Goal: Task Accomplishment & Management: Use online tool/utility

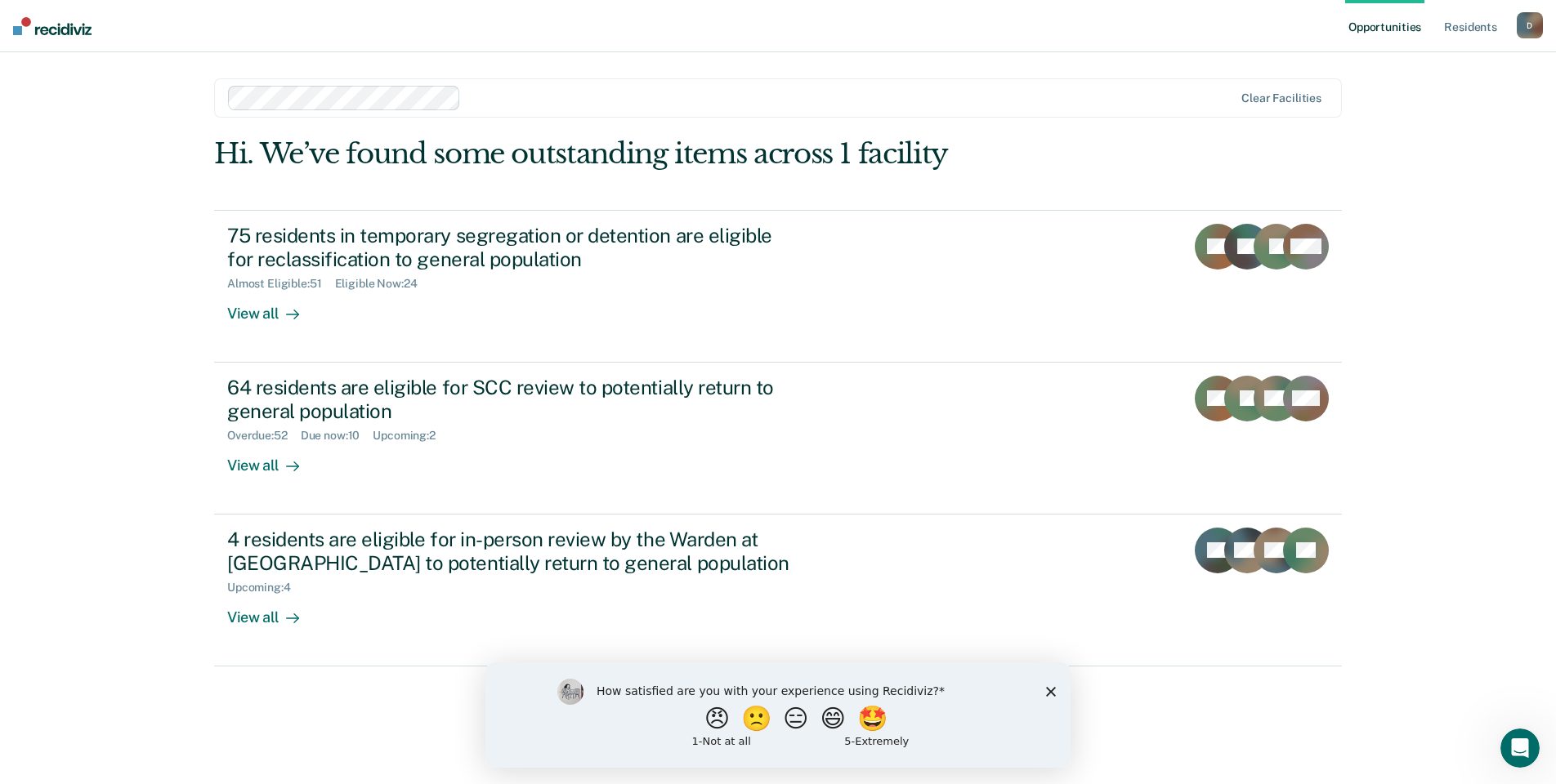
click at [173, 673] on div "Opportunities Resident s [EMAIL_ADDRESS][US_STATE][DOMAIN_NAME] D Profile How i…" at bounding box center [778, 392] width 1556 height 784
click at [1387, 36] on link "Opportunities" at bounding box center [1384, 26] width 79 height 52
click at [1464, 35] on link "Resident s" at bounding box center [1470, 26] width 59 height 52
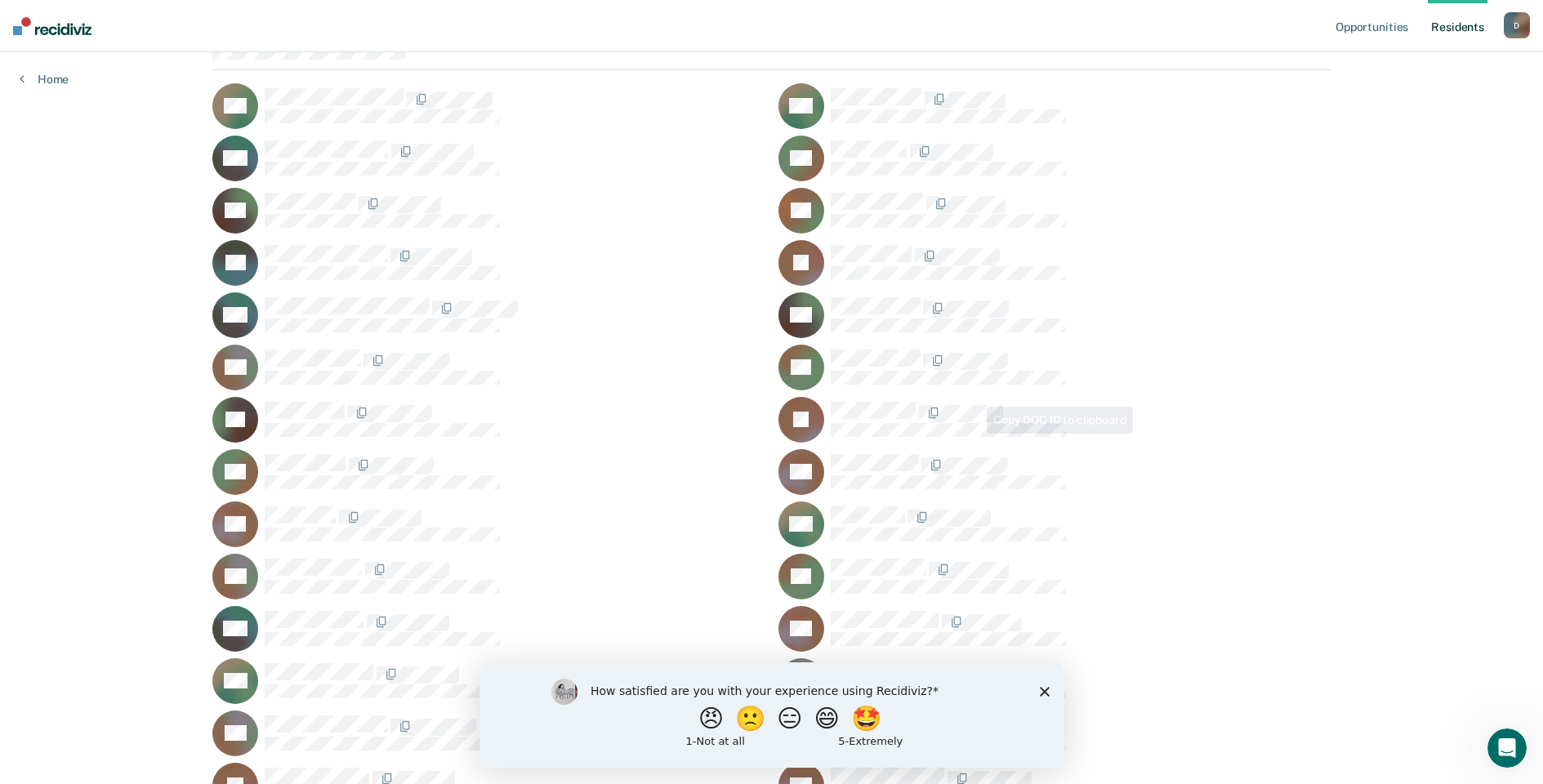
scroll to position [654, 0]
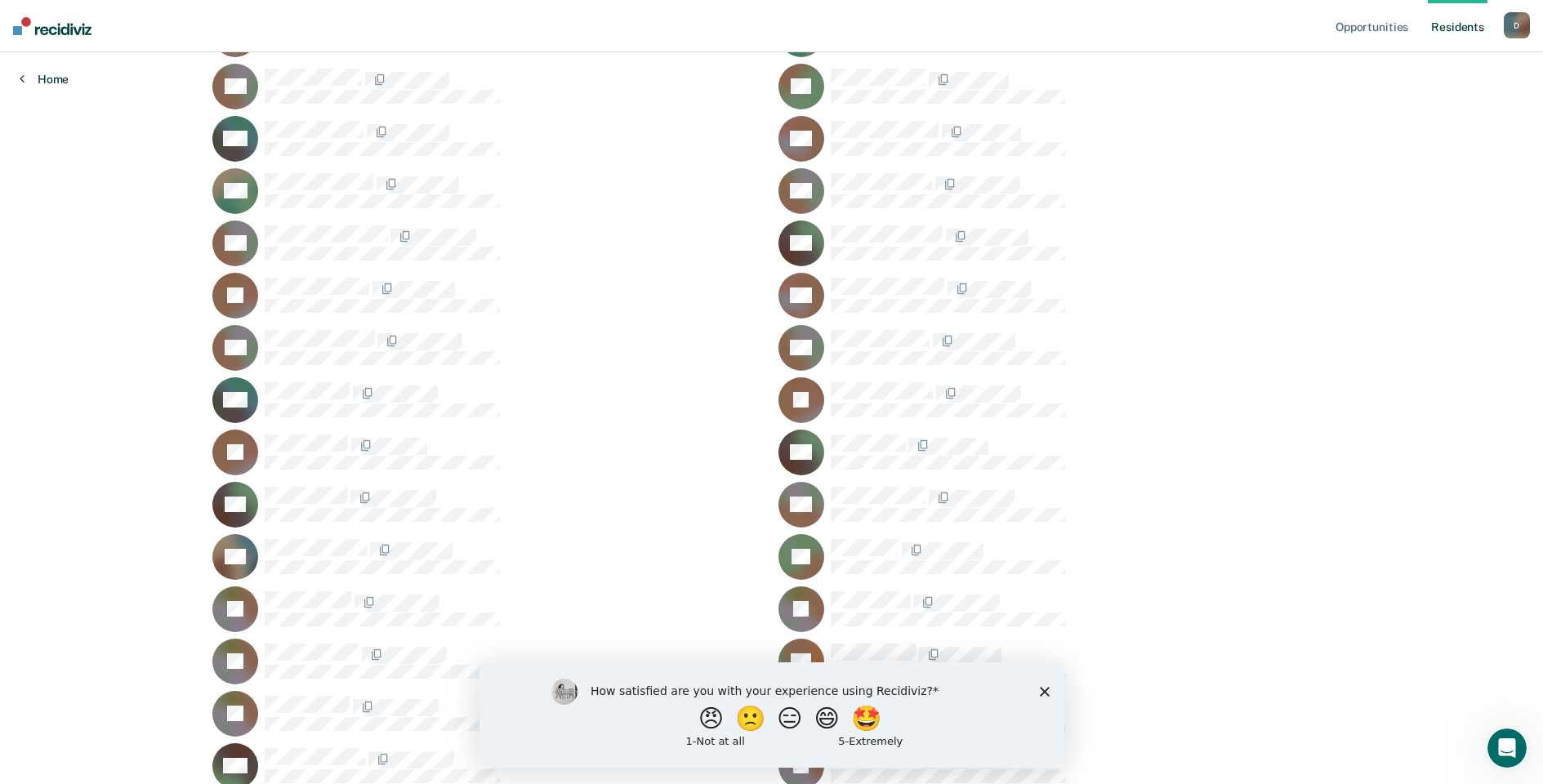
click at [31, 84] on link "Home" at bounding box center [44, 79] width 49 height 14
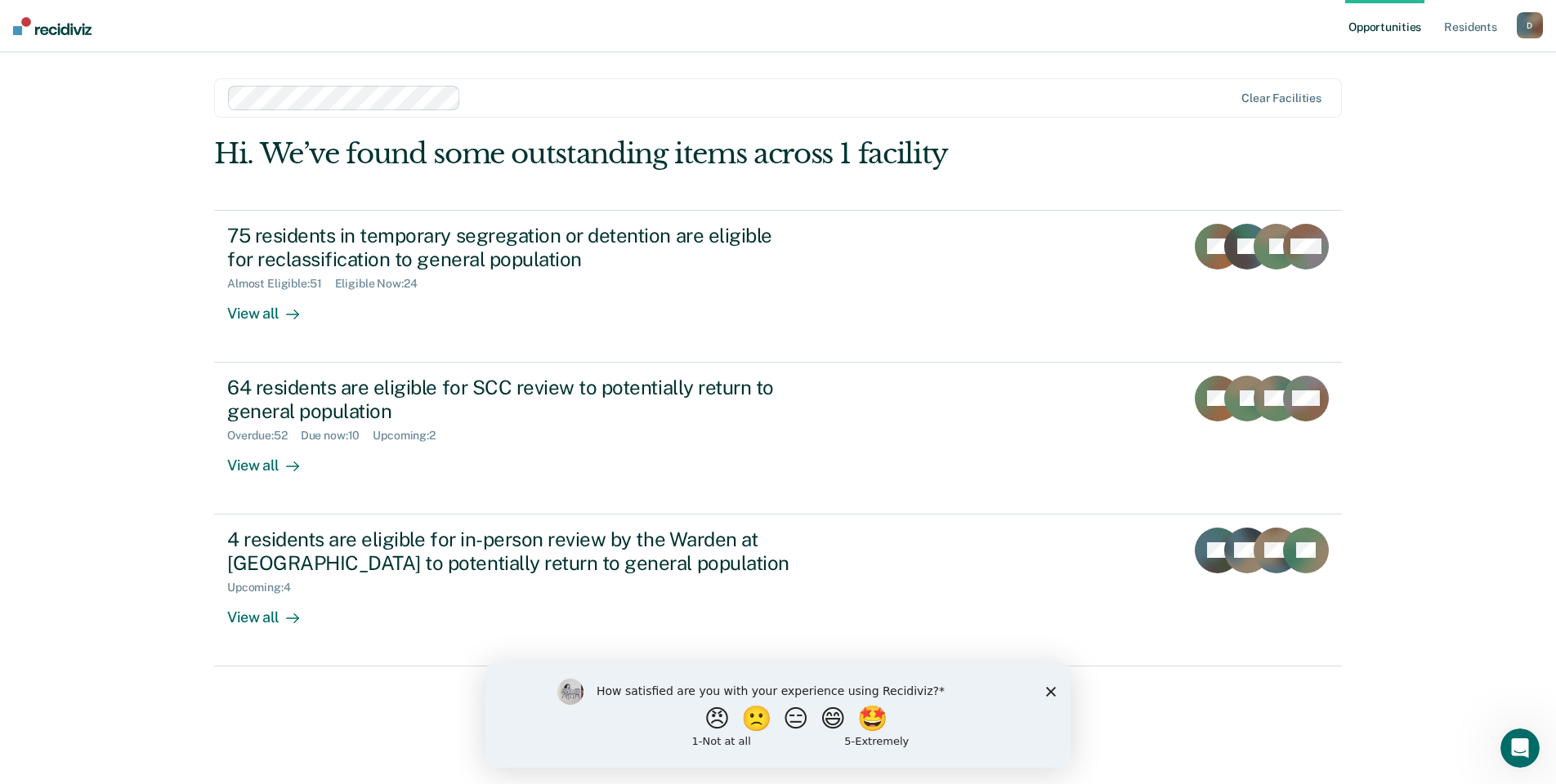
click at [1049, 692] on polygon "Close survey" at bounding box center [1050, 691] width 10 height 10
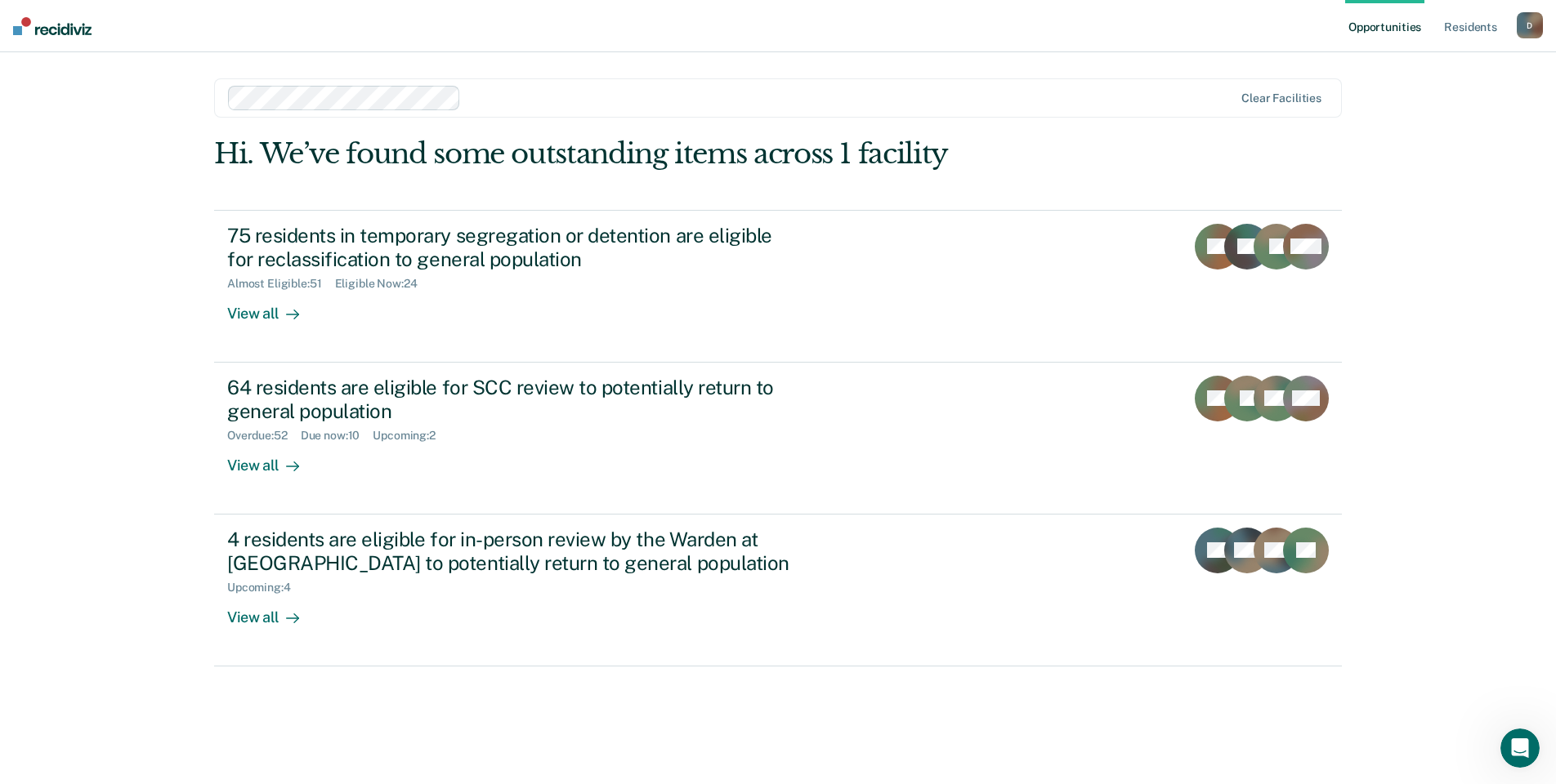
click at [1517, 752] on icon "Open Intercom Messenger" at bounding box center [1520, 748] width 27 height 27
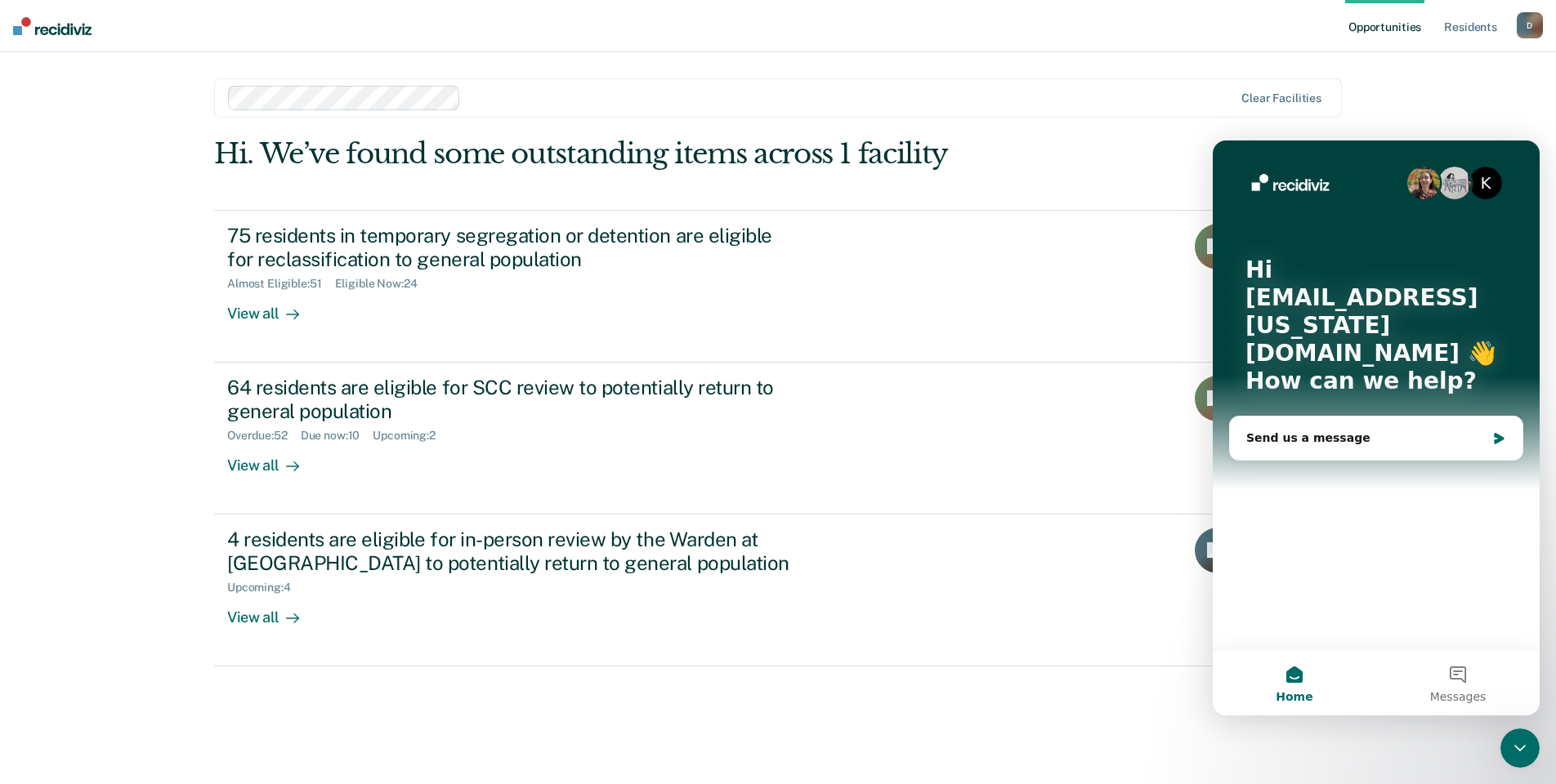
click at [1012, 669] on div "Hi. We’ve found some outstanding items across 1 facility 75 residents in tempor…" at bounding box center [777, 437] width 1127 height 601
click at [1534, 747] on div "Close Intercom Messenger" at bounding box center [1520, 748] width 40 height 40
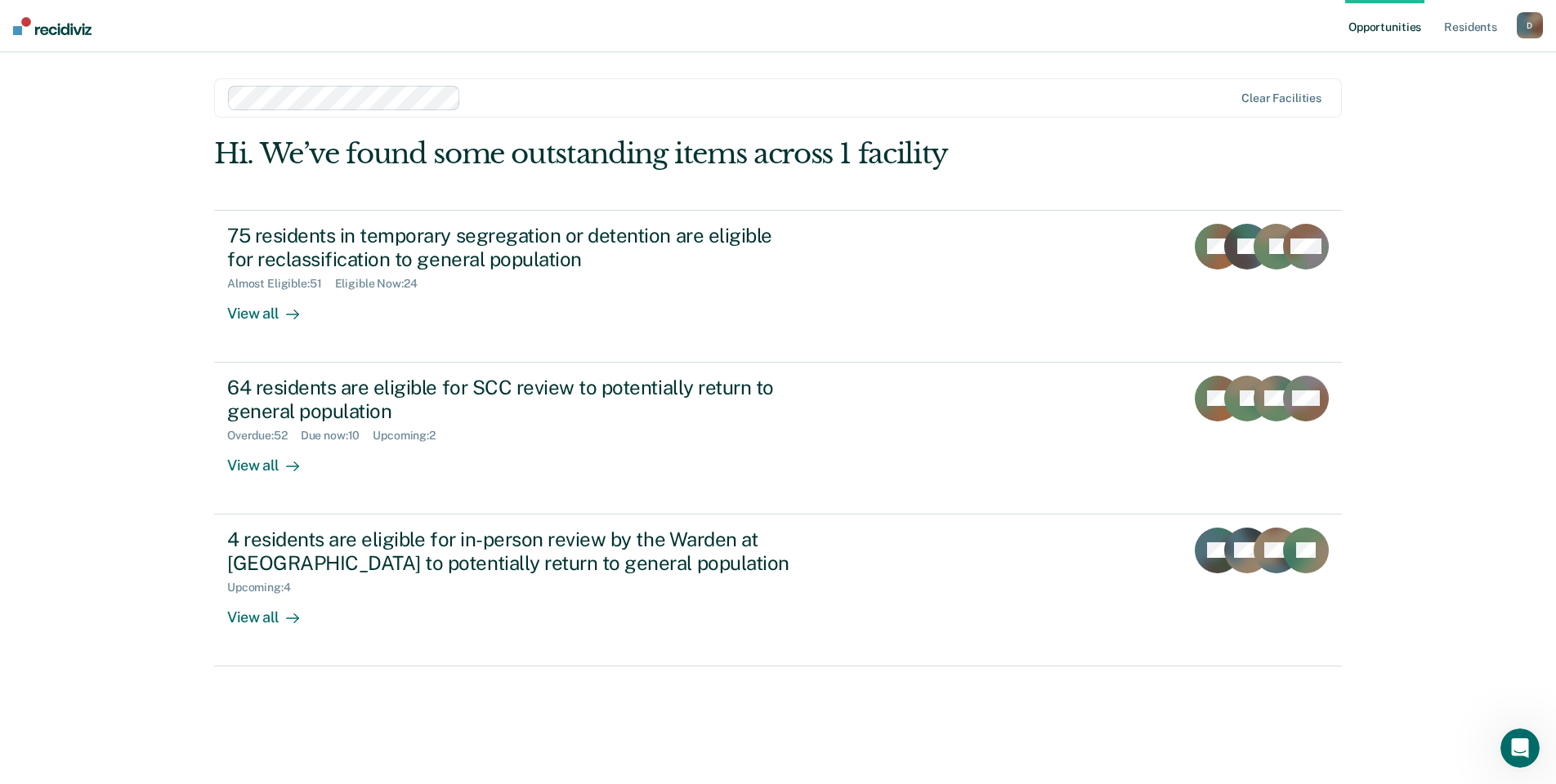
click at [1504, 727] on div "Opportunities Resident s [EMAIL_ADDRESS][US_STATE][DOMAIN_NAME] D Profile How i…" at bounding box center [778, 392] width 1556 height 784
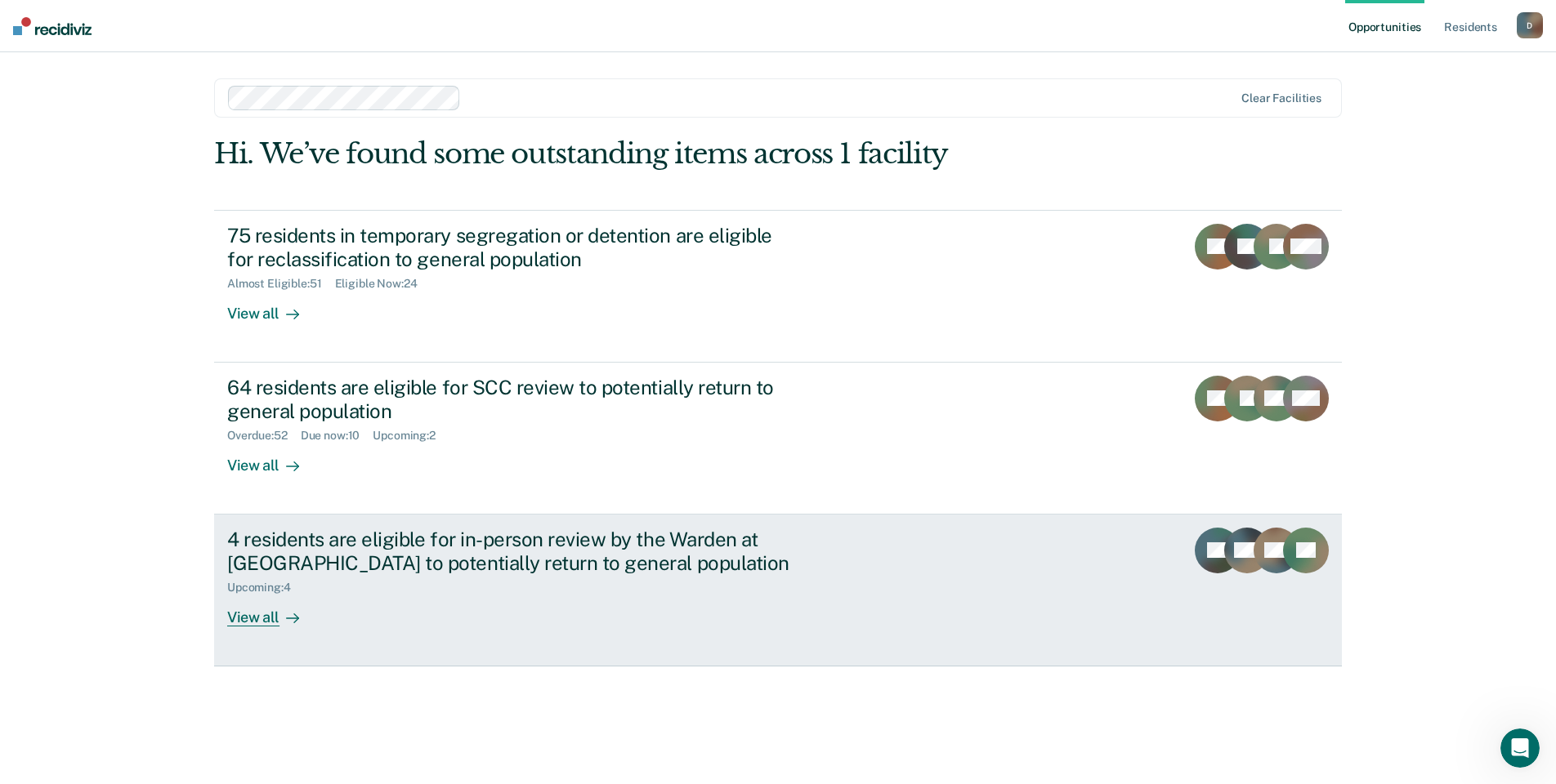
click at [257, 618] on div "View all" at bounding box center [273, 610] width 92 height 31
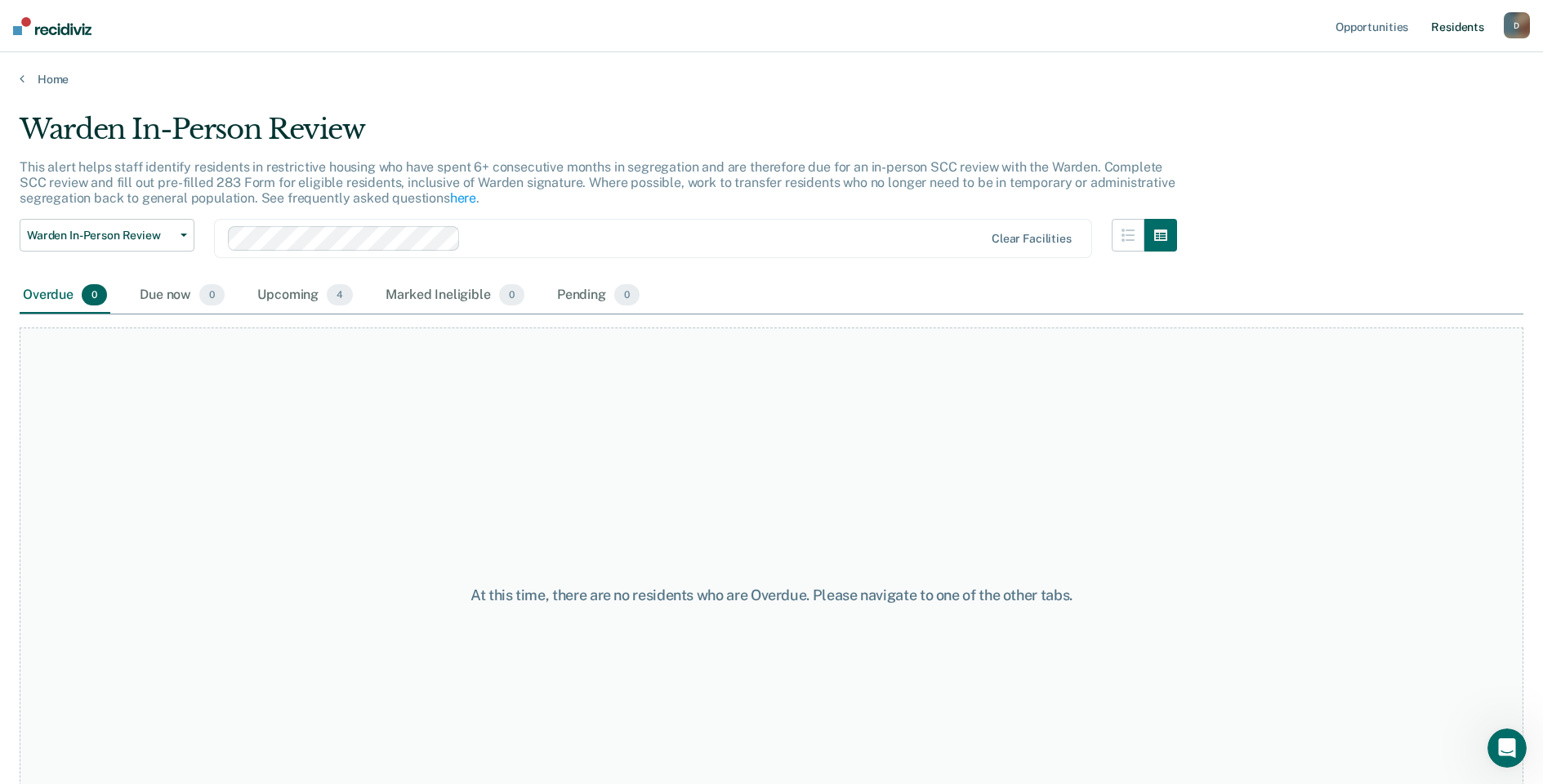
click at [1453, 28] on link "Resident s" at bounding box center [1458, 26] width 59 height 52
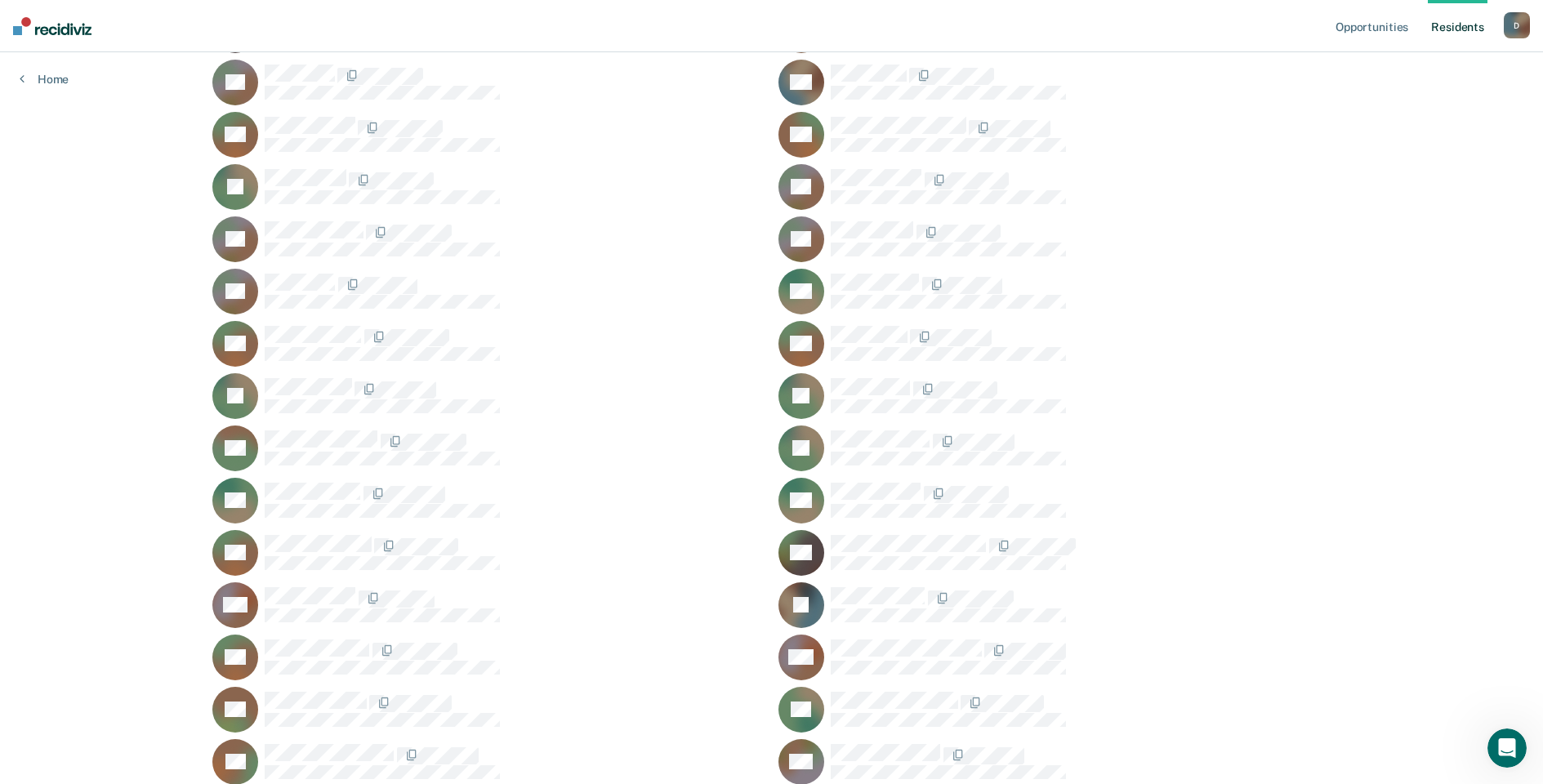
scroll to position [6697, 0]
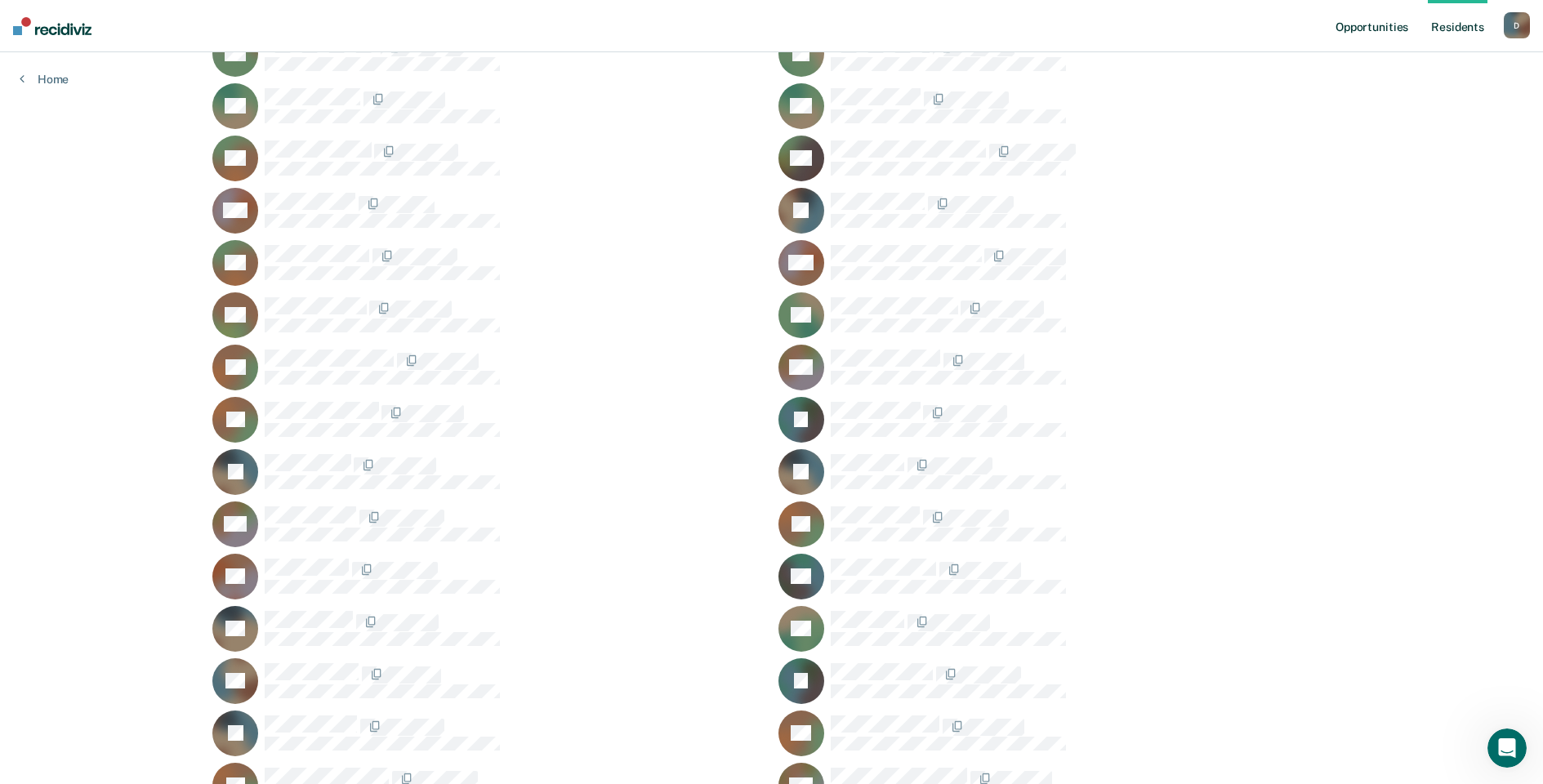
click at [1400, 32] on link "Opportunities" at bounding box center [1371, 26] width 79 height 52
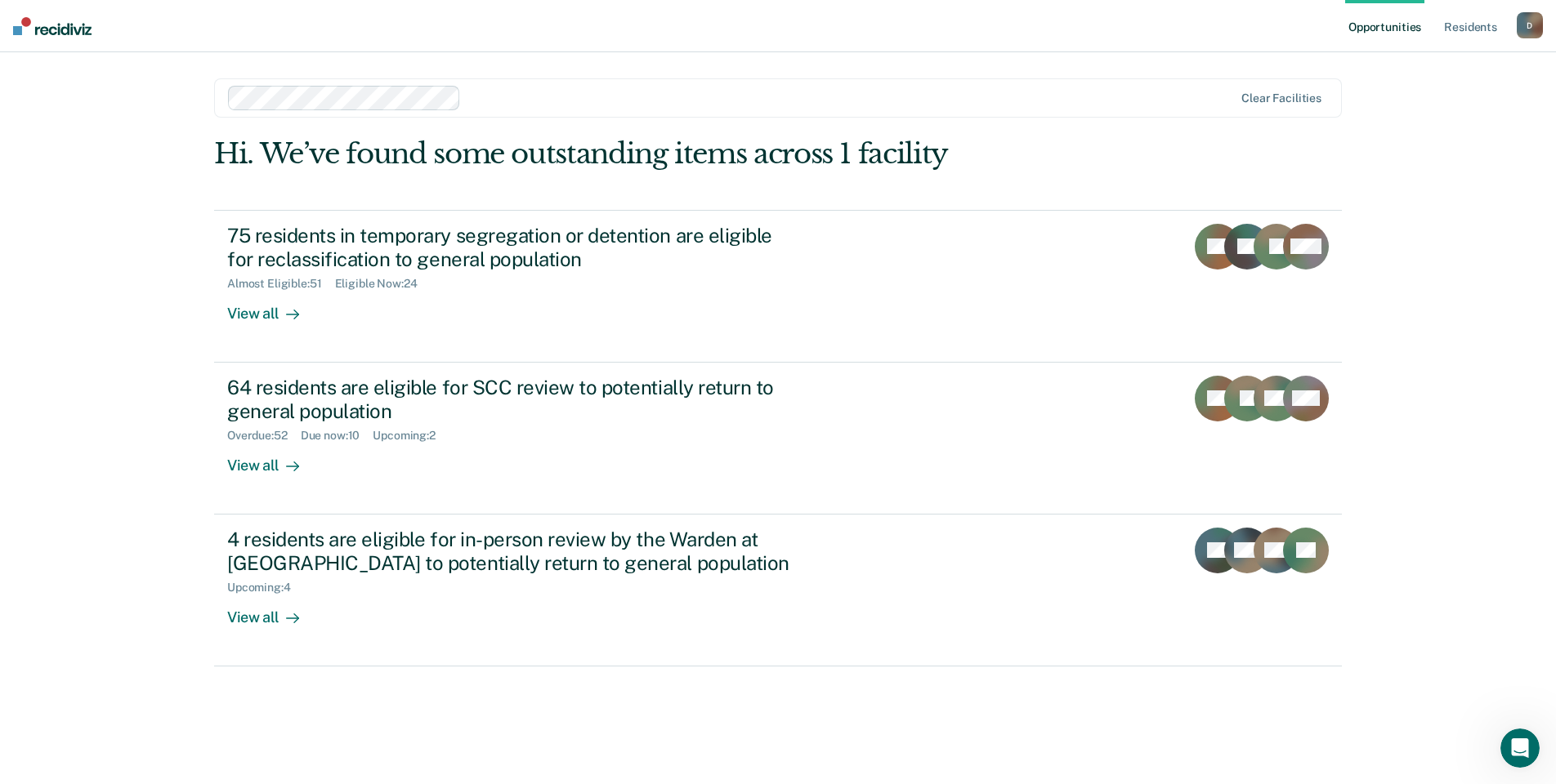
click at [1374, 30] on link "Opportunities" at bounding box center [1384, 26] width 79 height 52
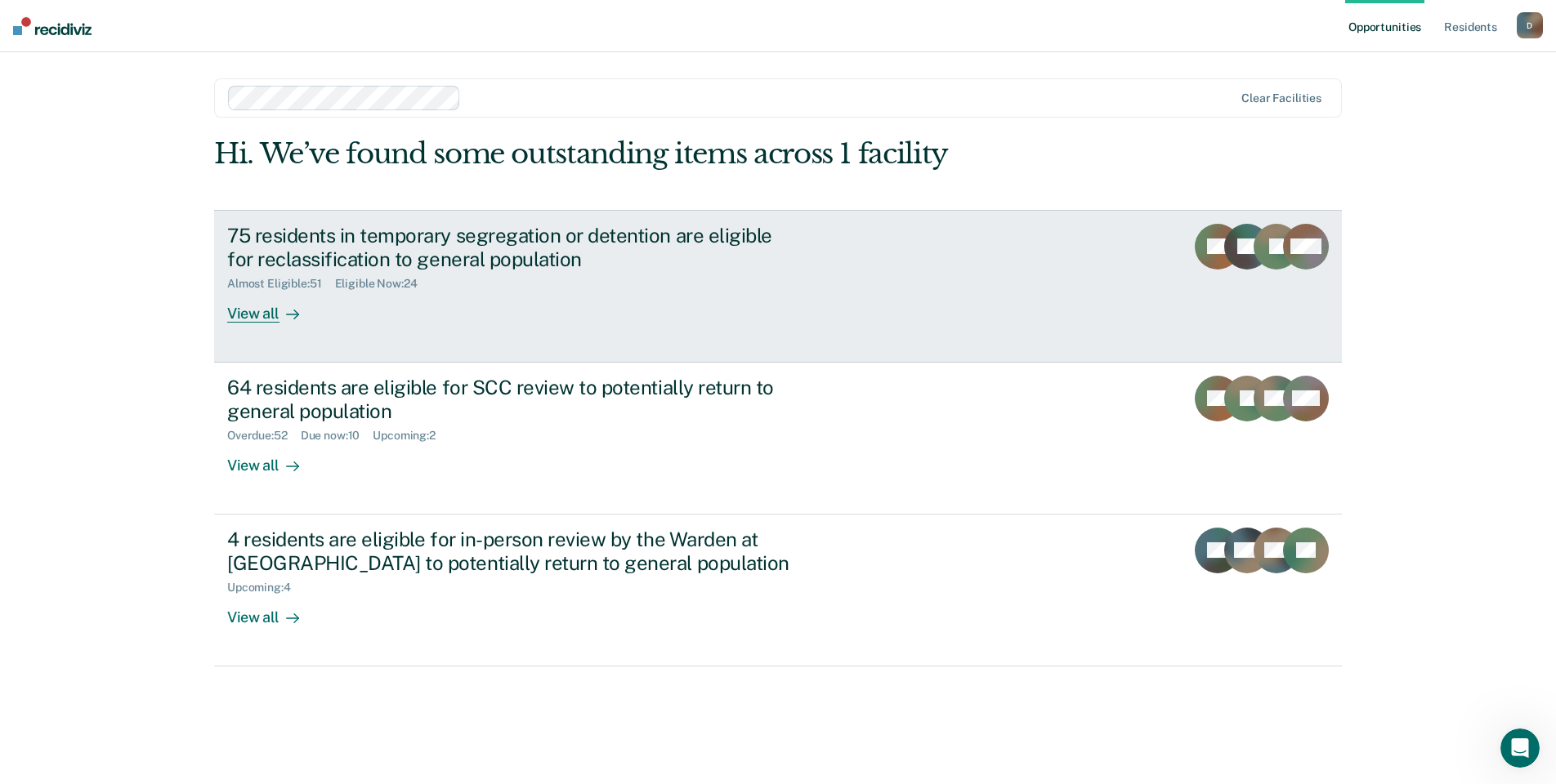
click at [259, 311] on div "View all" at bounding box center [273, 306] width 92 height 31
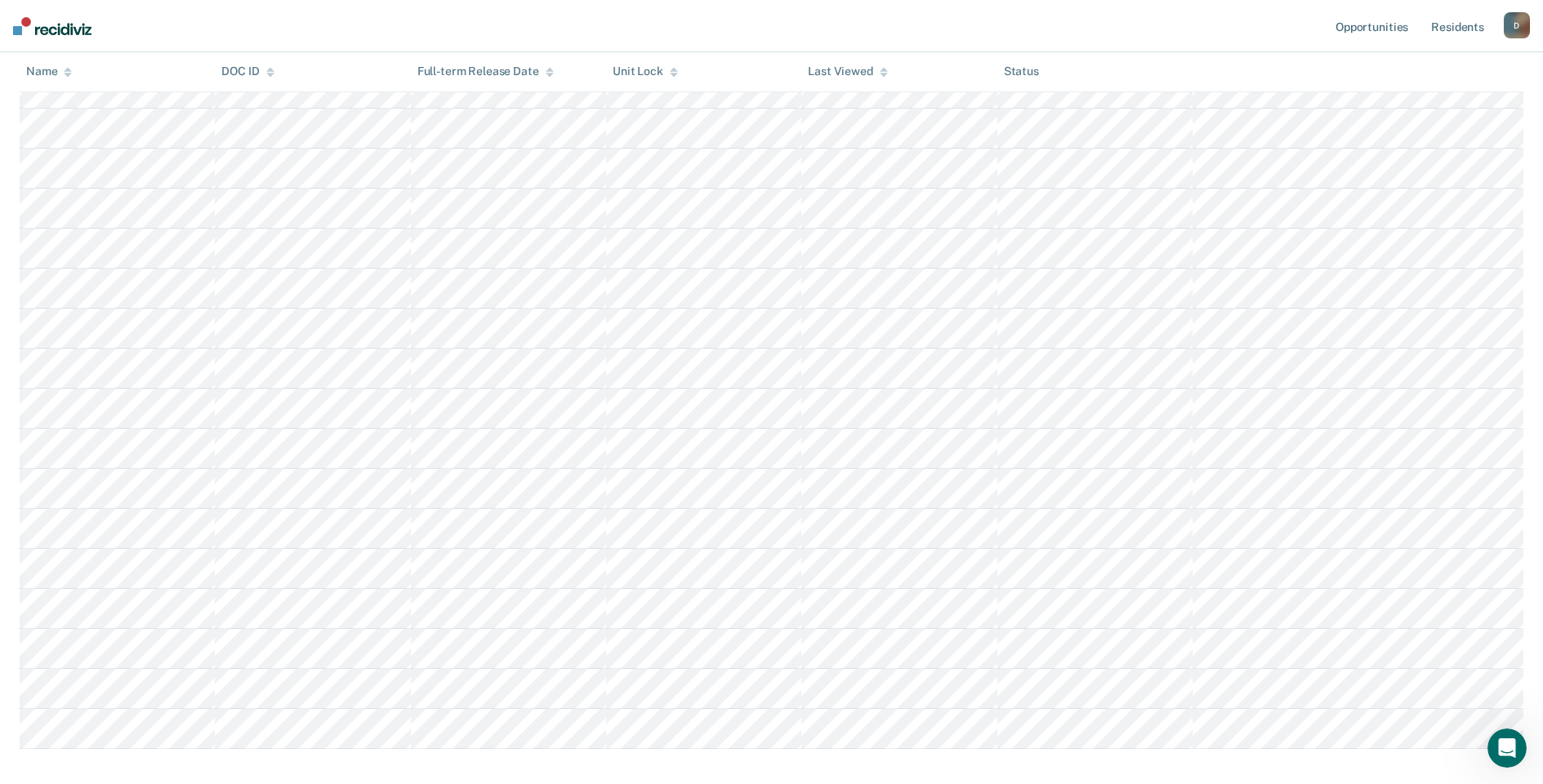
scroll to position [648, 0]
